Goal: Find specific page/section: Find specific page/section

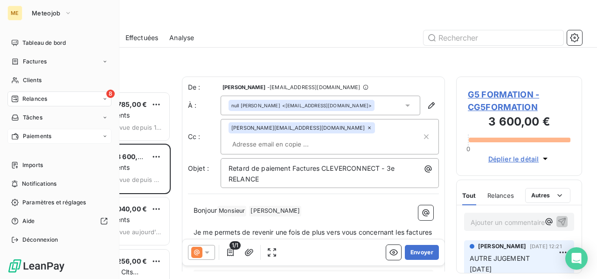
scroll to position [180, 118]
click at [29, 80] on span "Clients" at bounding box center [32, 80] width 19 height 8
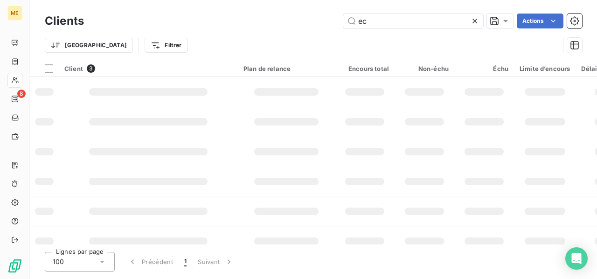
type input "e"
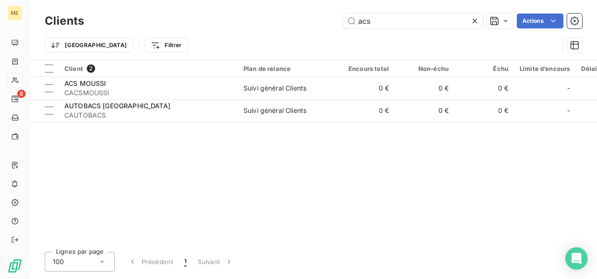
type input "acs"
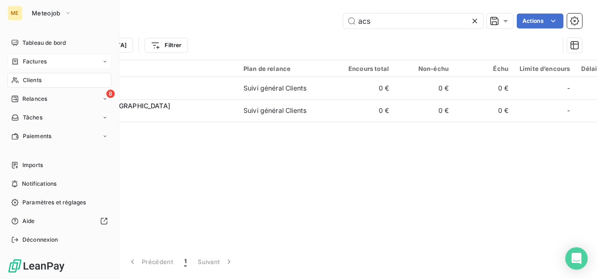
click at [35, 63] on span "Factures" at bounding box center [35, 61] width 24 height 8
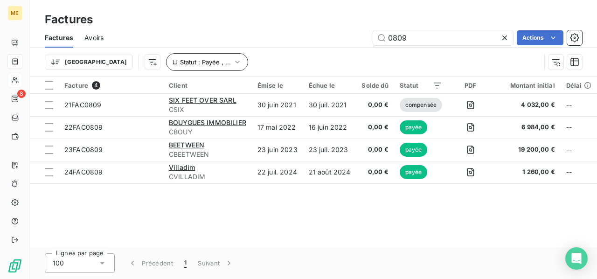
type input "0809"
click at [180, 62] on span "Statut : Payée , ..." at bounding box center [205, 61] width 51 height 7
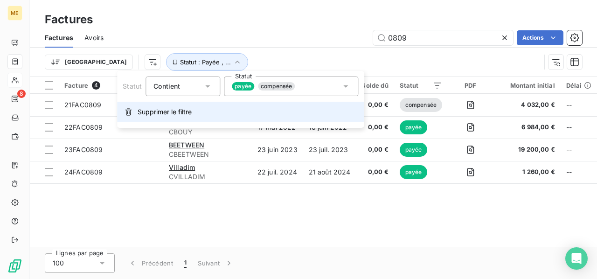
click at [162, 106] on button "Supprimer le filtre" at bounding box center [240, 112] width 247 height 21
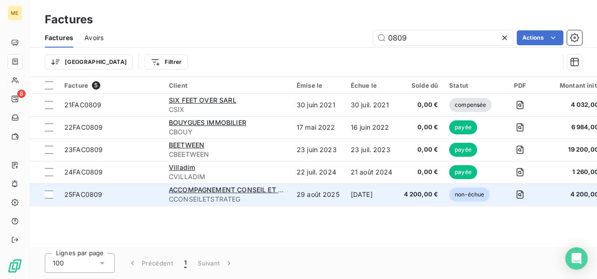
click at [235, 195] on span "CCONSEILETSTRATEG" at bounding box center [227, 199] width 117 height 9
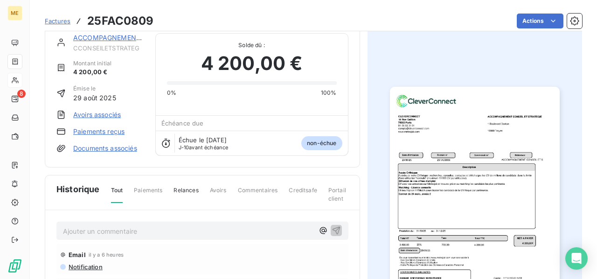
scroll to position [1, 0]
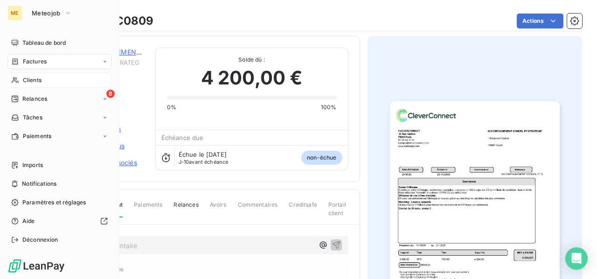
click at [31, 79] on span "Clients" at bounding box center [32, 80] width 19 height 8
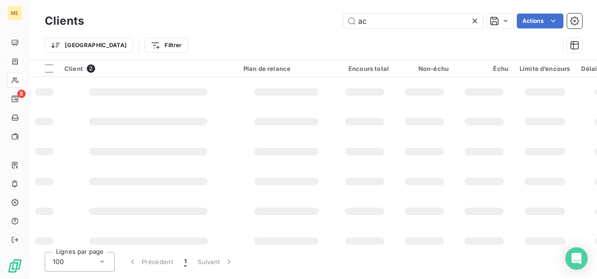
type input "a"
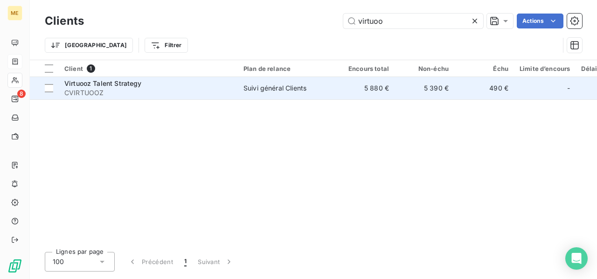
type input "virtuoo"
click at [99, 89] on span "CVIRTUOOZ" at bounding box center [148, 92] width 168 height 9
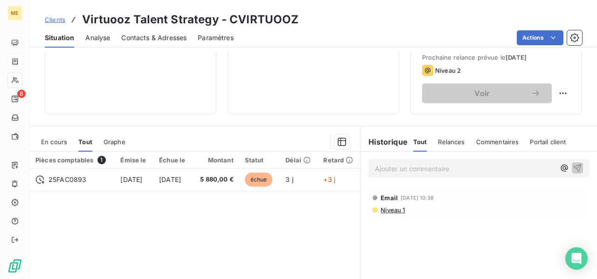
scroll to position [187, 0]
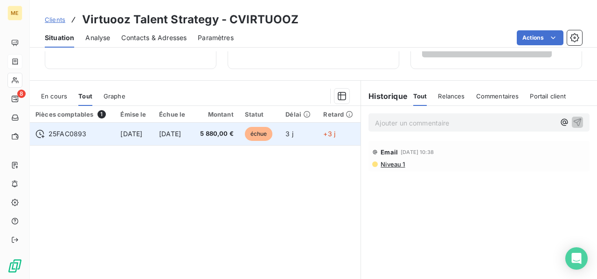
click at [236, 138] on td "5 880,00 €" at bounding box center [216, 134] width 47 height 22
